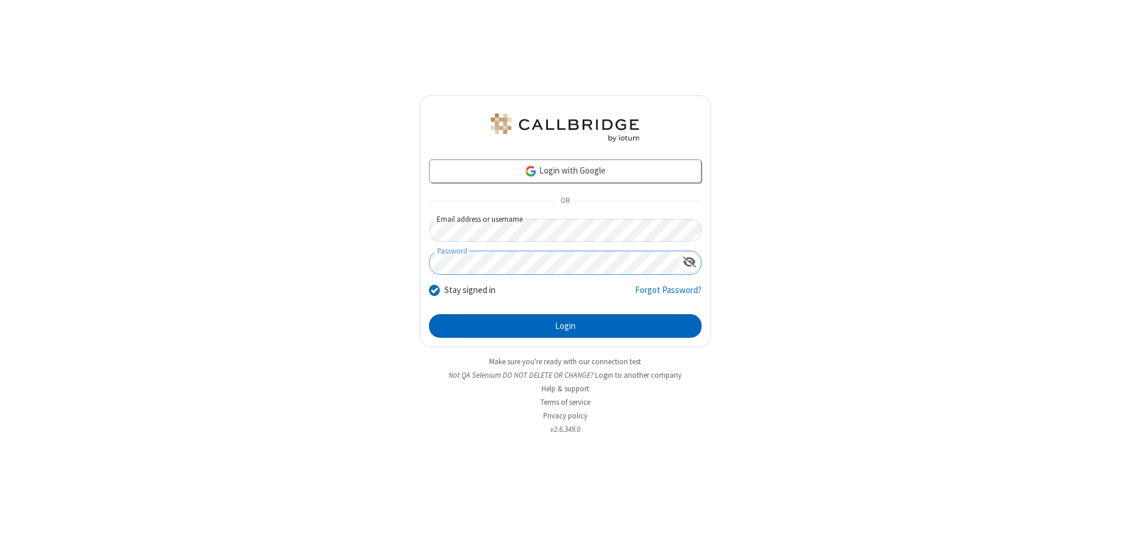
click at [565, 326] on button "Login" at bounding box center [565, 326] width 273 height 24
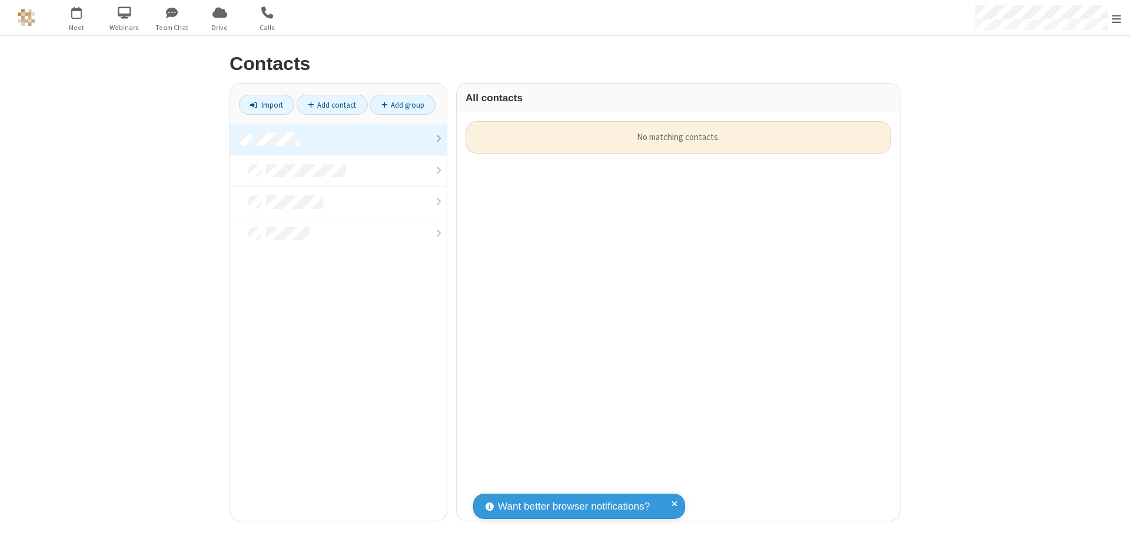
scroll to position [400, 434]
click at [339, 139] on link at bounding box center [338, 140] width 217 height 32
click at [267, 105] on link "Import" at bounding box center [266, 105] width 55 height 20
